Goal: Entertainment & Leisure: Browse casually

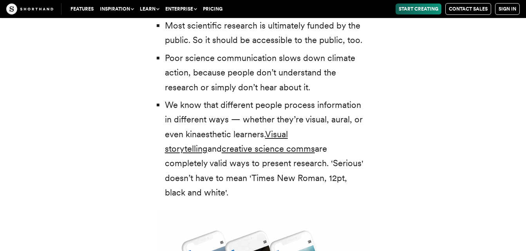
scroll to position [1832, 0]
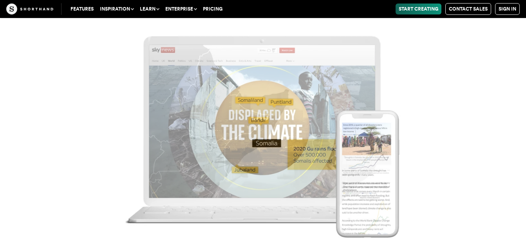
scroll to position [4180, 0]
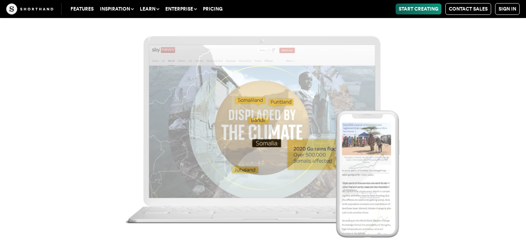
click at [431, 82] on img at bounding box center [263, 125] width 526 height 251
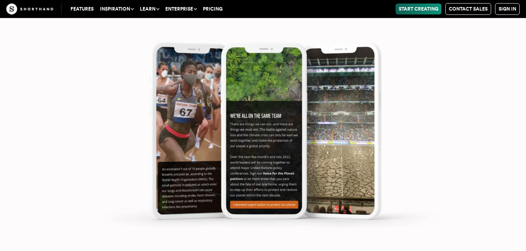
scroll to position [8344, 0]
click at [431, 82] on img at bounding box center [263, 125] width 526 height 251
click at [434, 84] on img at bounding box center [263, 125] width 526 height 251
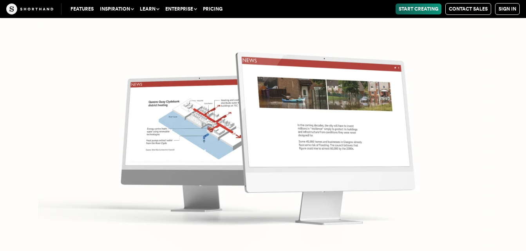
scroll to position [10082, 0]
